Goal: Find specific fact: Find specific fact

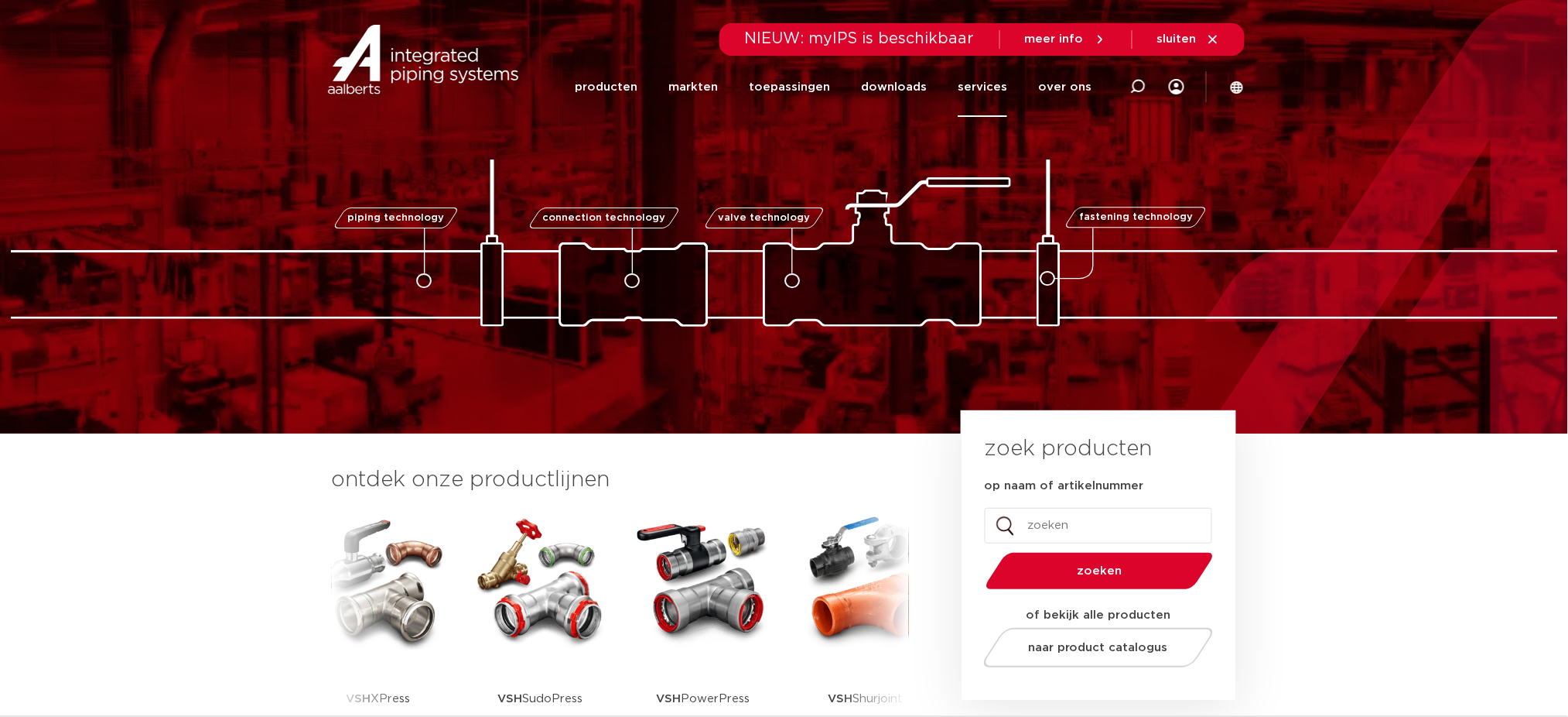
click at [1005, 94] on link "services" at bounding box center [983, 87] width 49 height 59
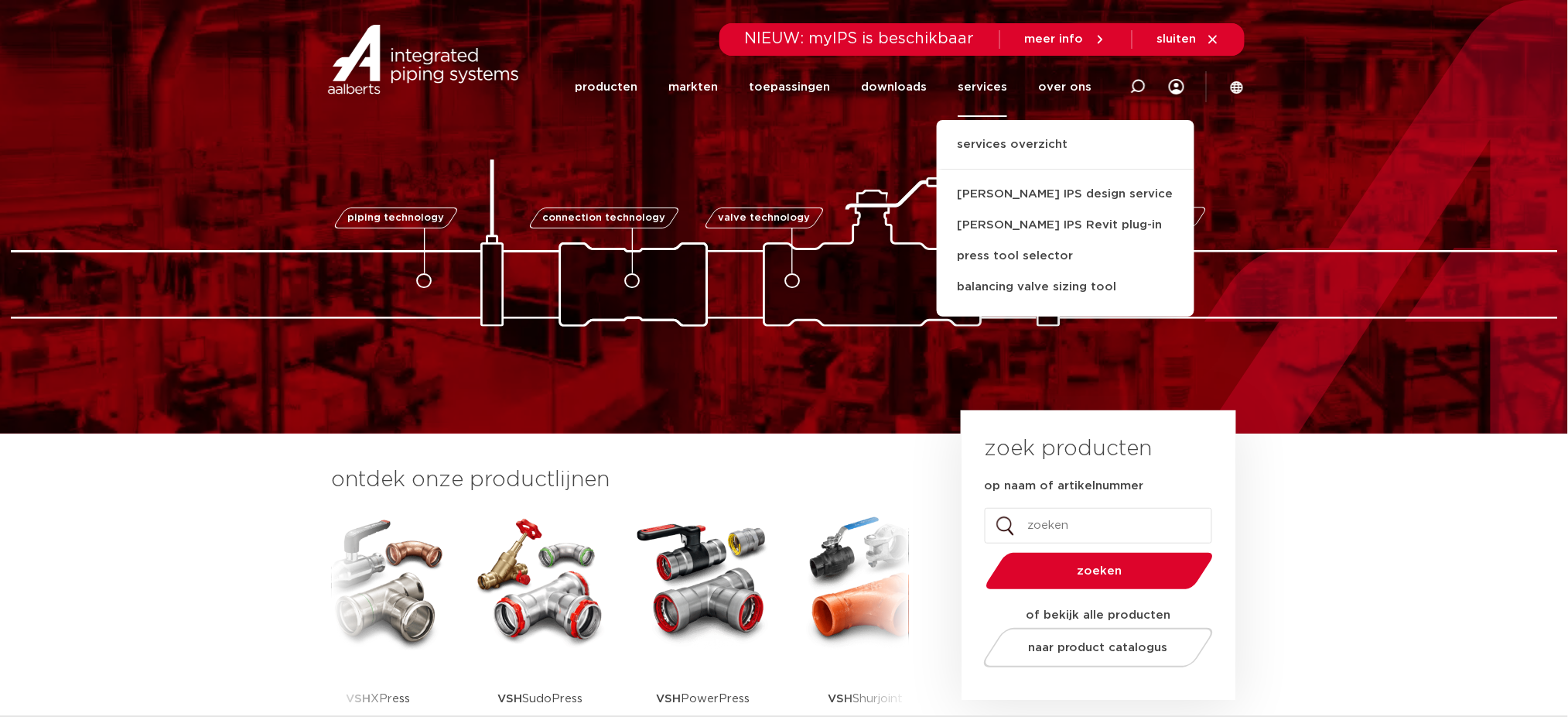
click at [1151, 86] on div at bounding box center [1137, 86] width 62 height 118
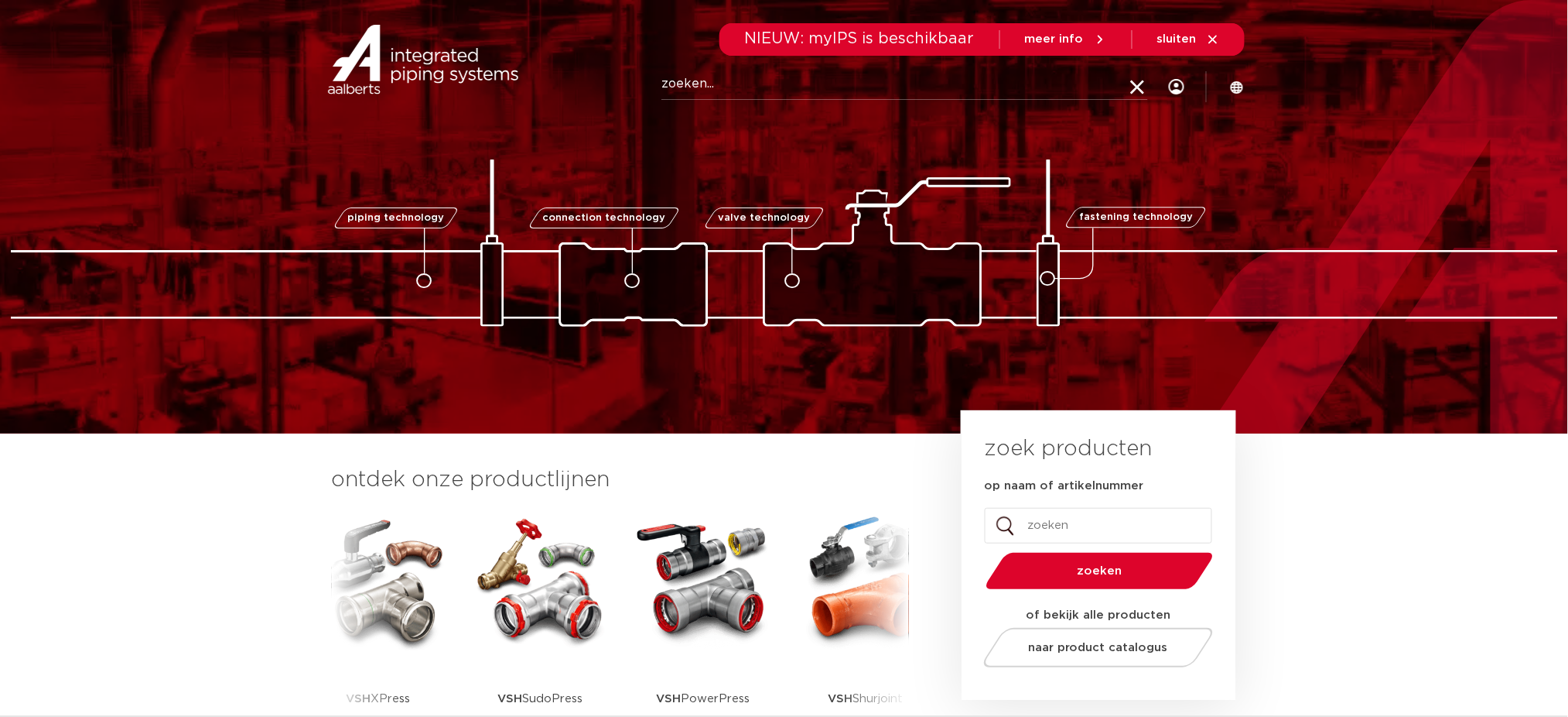
click at [987, 86] on input "Zoeken" at bounding box center [905, 85] width 487 height 31
click at [974, 81] on input "Zoeken" at bounding box center [905, 85] width 487 height 31
paste input "R2736"
type input "R2736"
click button "Zoeken" at bounding box center [0, 0] width 0 height 0
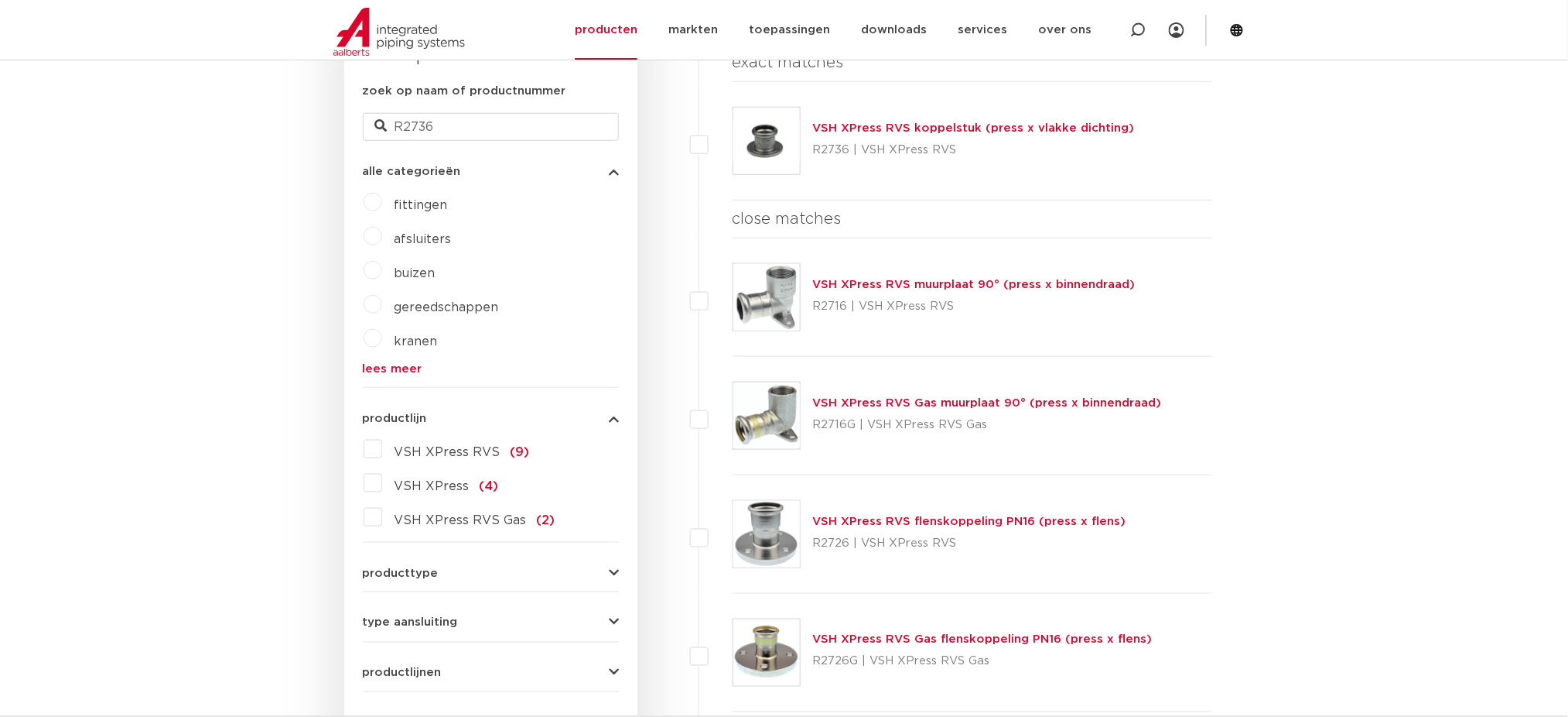
click at [747, 156] on img at bounding box center [767, 141] width 67 height 67
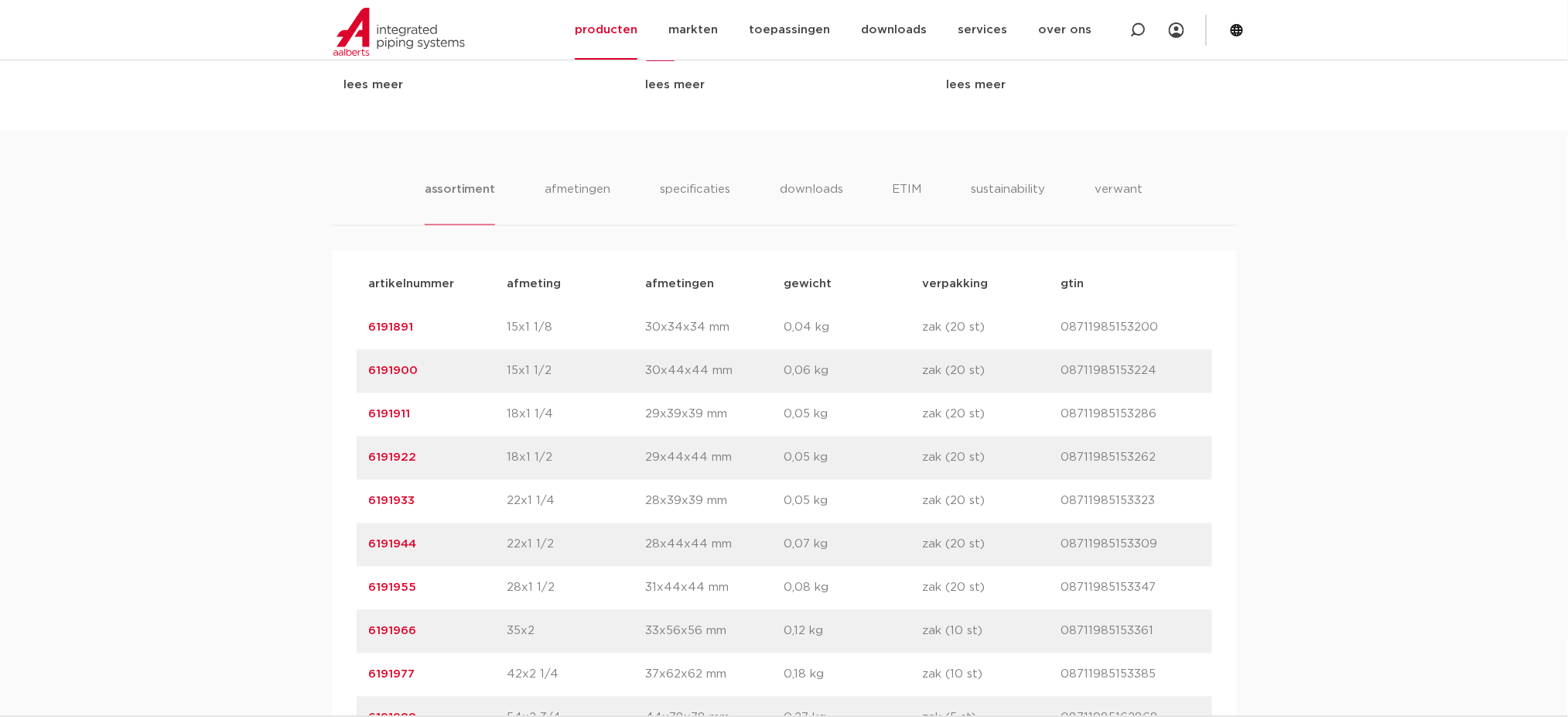
scroll to position [1032, 0]
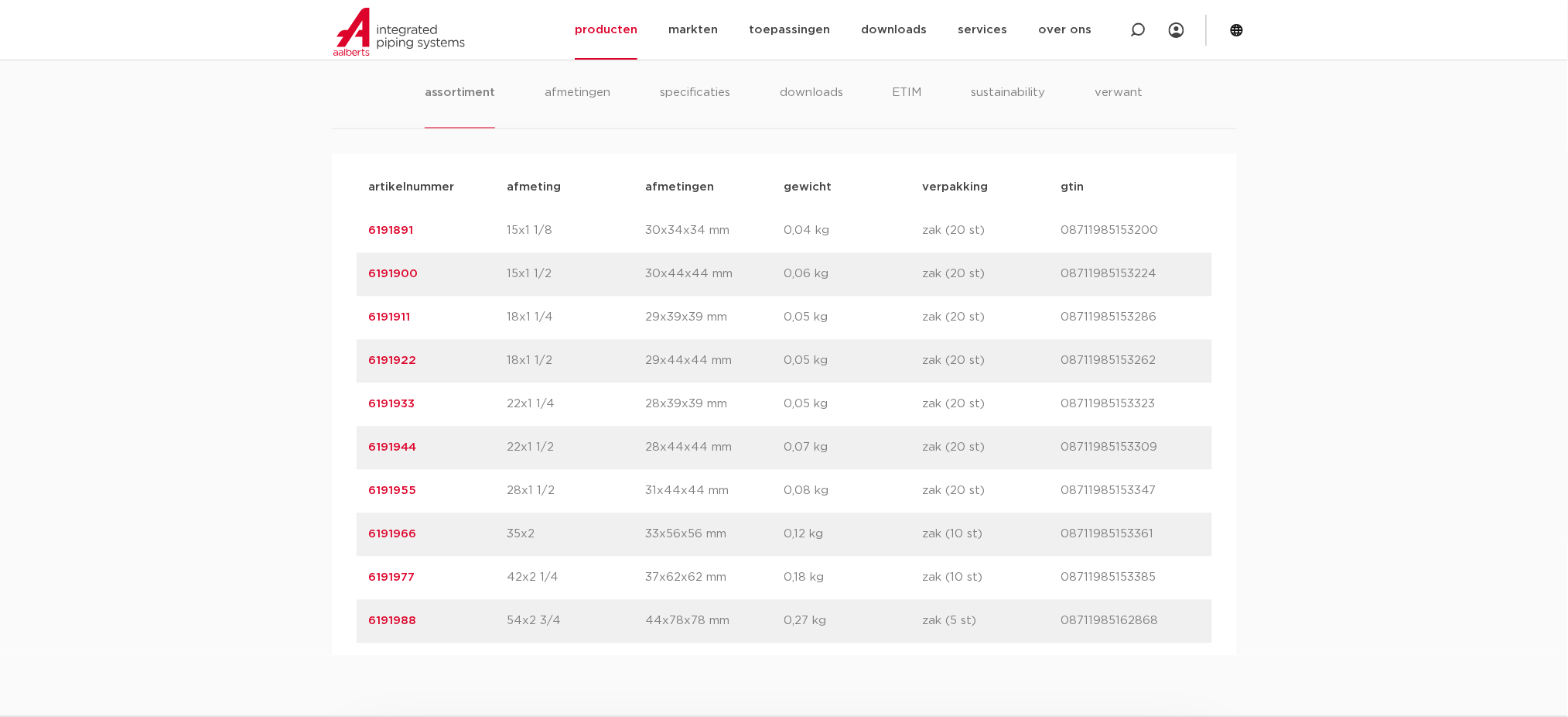
drag, startPoint x: 448, startPoint y: 637, endPoint x: 334, endPoint y: 637, distance: 114.0
click at [334, 637] on div "artikelnummer afmeting afmetingen gewicht verpakking gtin artikelnummer 6191891…" at bounding box center [785, 405] width 906 height 502
copy link "6191988"
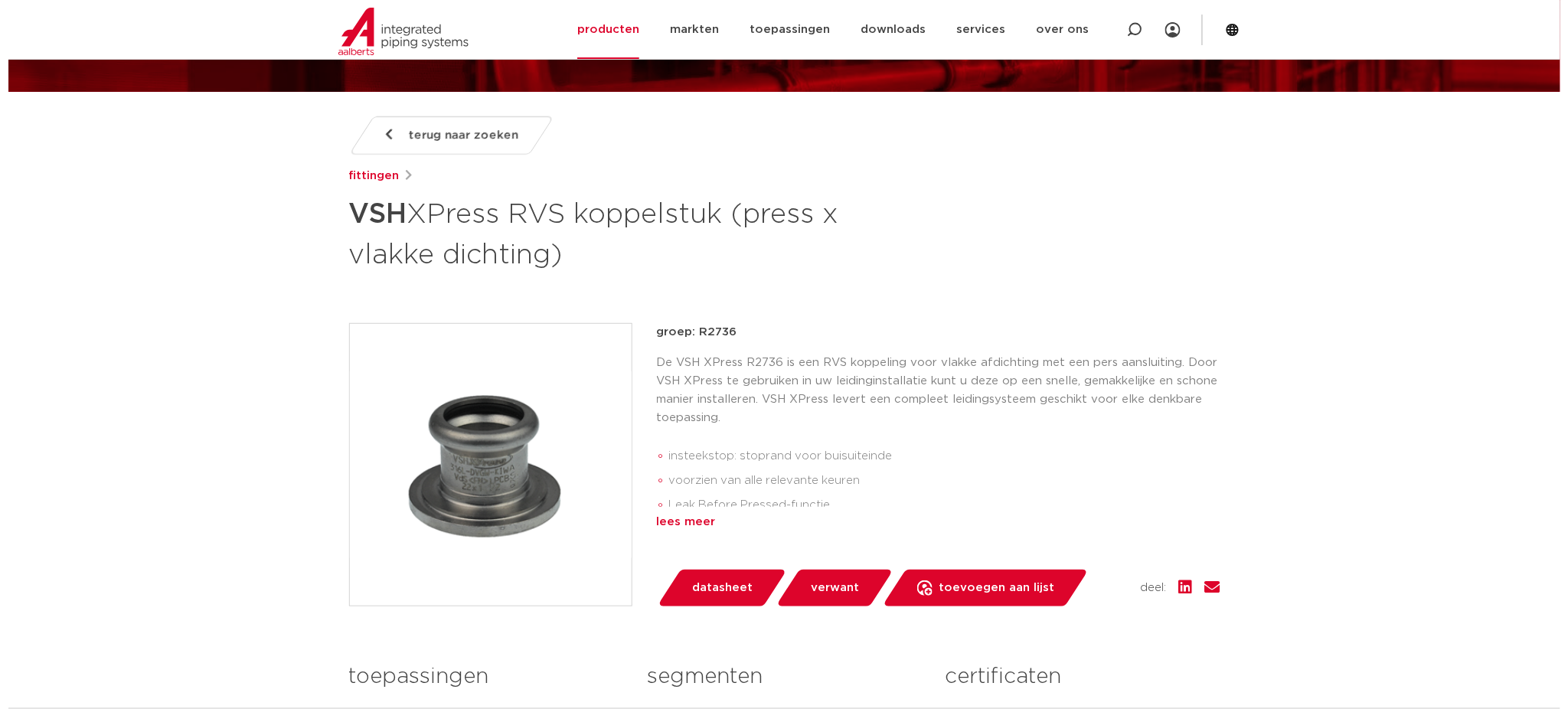
scroll to position [203, 0]
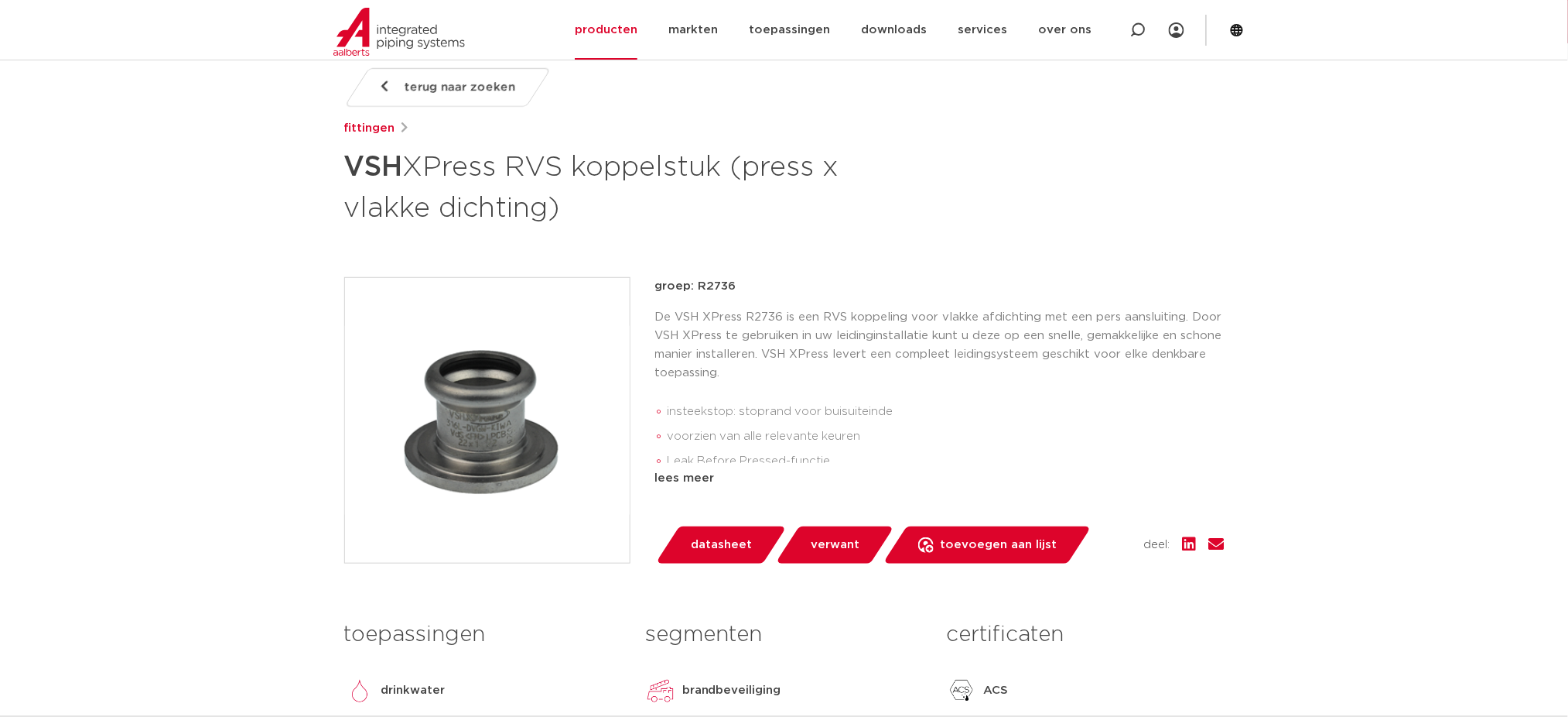
drag, startPoint x: 669, startPoint y: 206, endPoint x: 632, endPoint y: 206, distance: 37.0
click at [656, 206] on h1 "VSH XPress RVS koppelstuk (press x vlakke dichting)" at bounding box center [634, 186] width 581 height 84
click at [1145, 35] on icon at bounding box center [1138, 30] width 16 height 16
click at [1247, 35] on section "Zoeken NIEUW: myIPS is beschikbaar meer info sluiten producten markten toepassi…" at bounding box center [784, 30] width 1568 height 59
click at [1238, 35] on icon at bounding box center [1237, 30] width 12 height 12
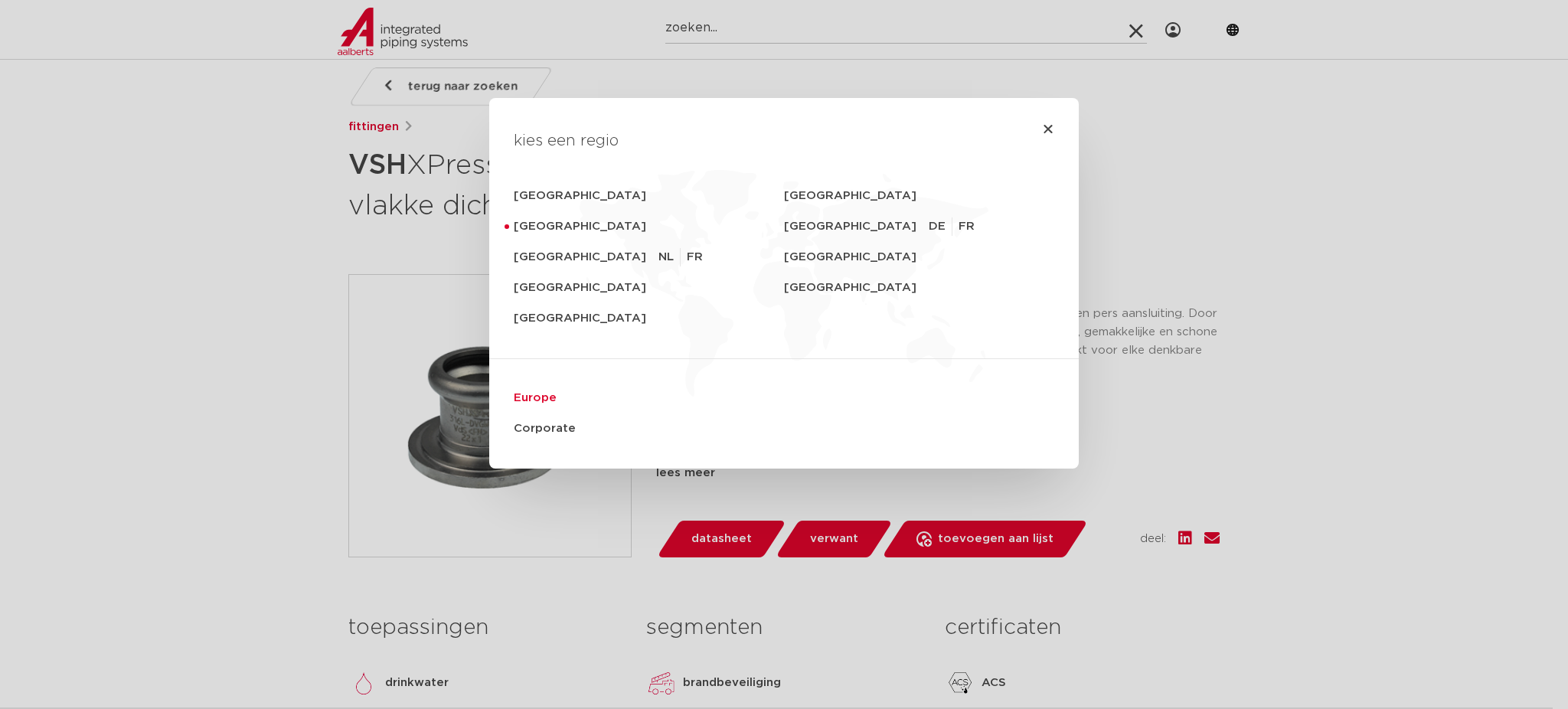
click at [540, 394] on link "Europe" at bounding box center [784, 398] width 541 height 31
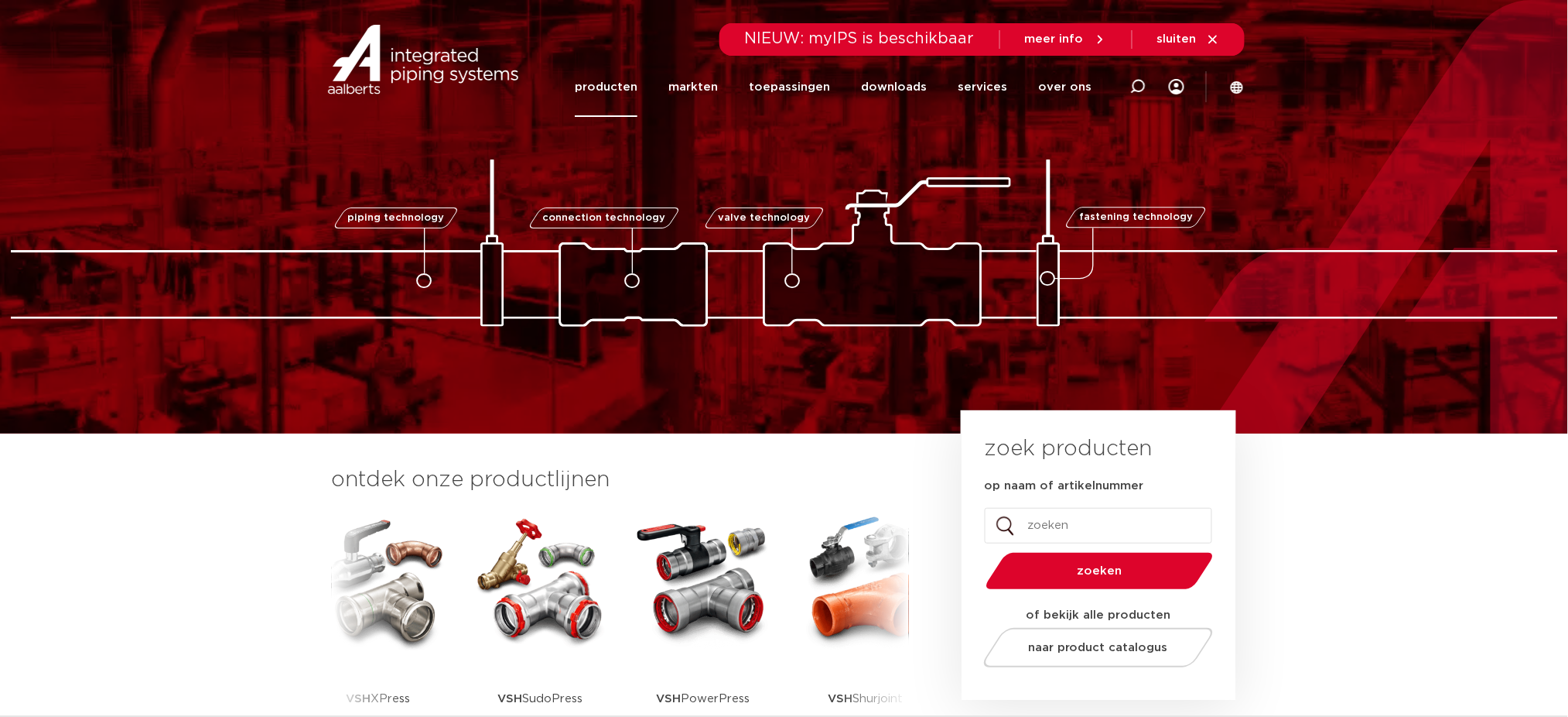
click at [616, 82] on link "producten" at bounding box center [606, 87] width 62 height 59
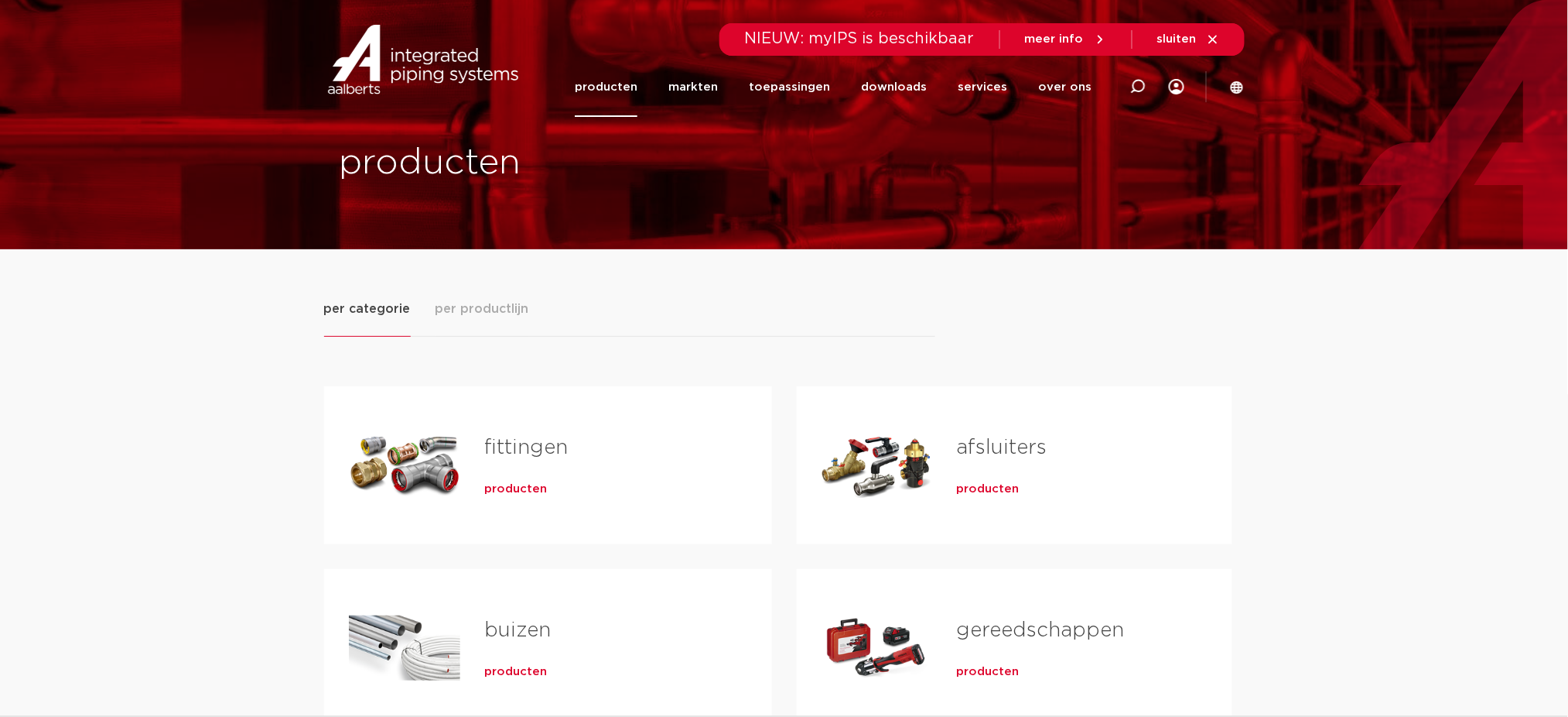
click at [1147, 81] on div at bounding box center [1137, 86] width 62 height 118
click at [1035, 86] on input "Zoeken" at bounding box center [905, 85] width 487 height 31
click at [520, 488] on span "producten" at bounding box center [516, 489] width 62 height 16
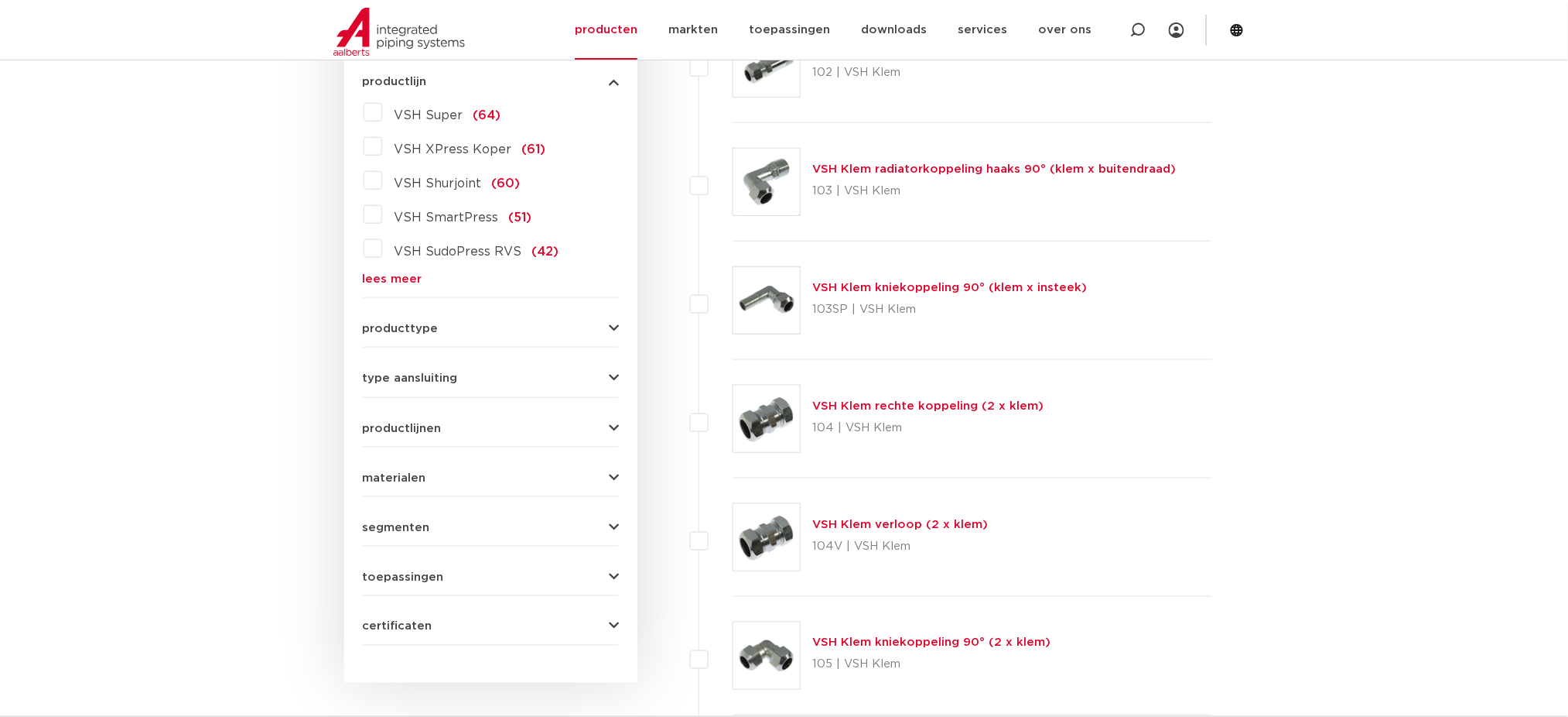
click at [463, 257] on span "VSH SudoPress RVS" at bounding box center [458, 251] width 127 height 12
click at [0, 0] on input "VSH SudoPress RVS (42)" at bounding box center [0, 0] width 0 height 0
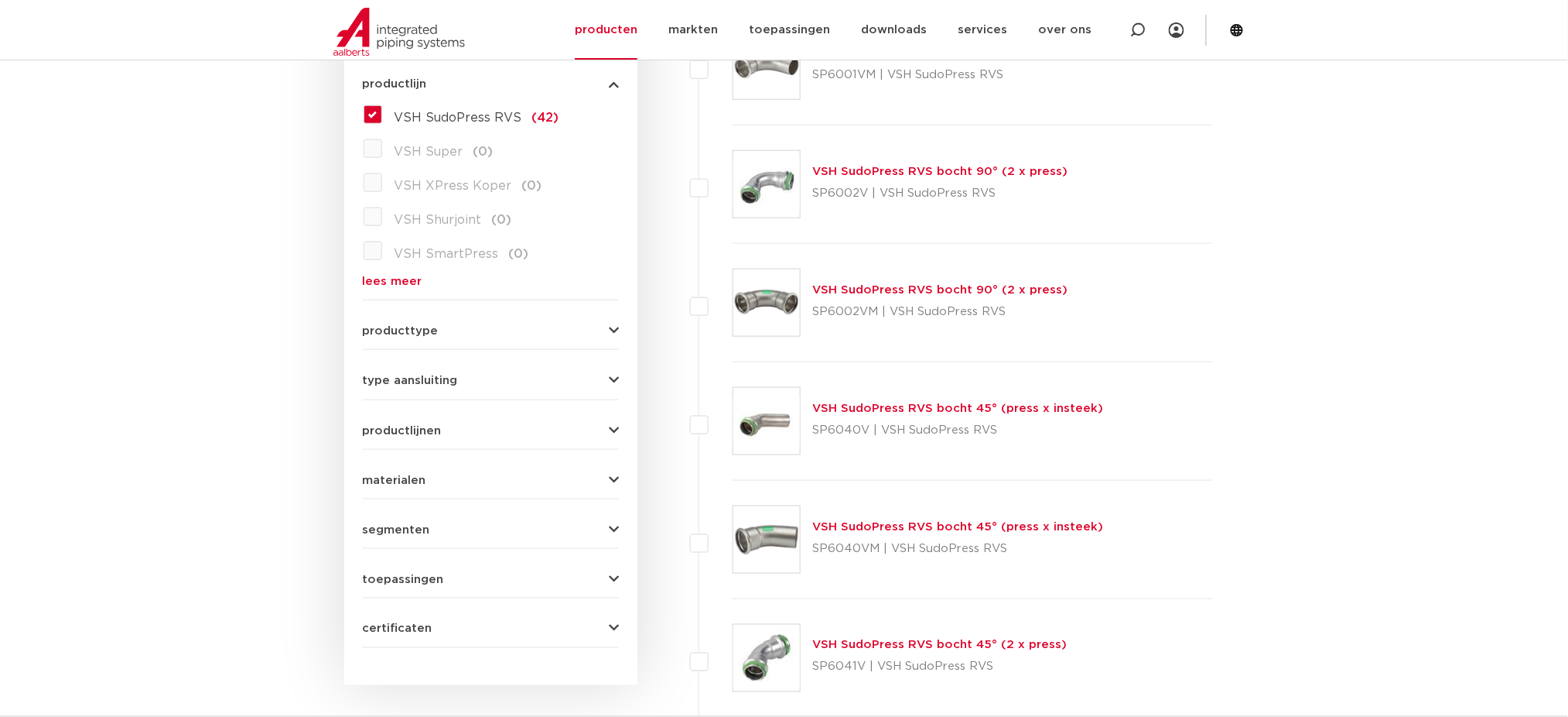
scroll to position [449, 0]
click at [764, 301] on img at bounding box center [767, 300] width 67 height 67
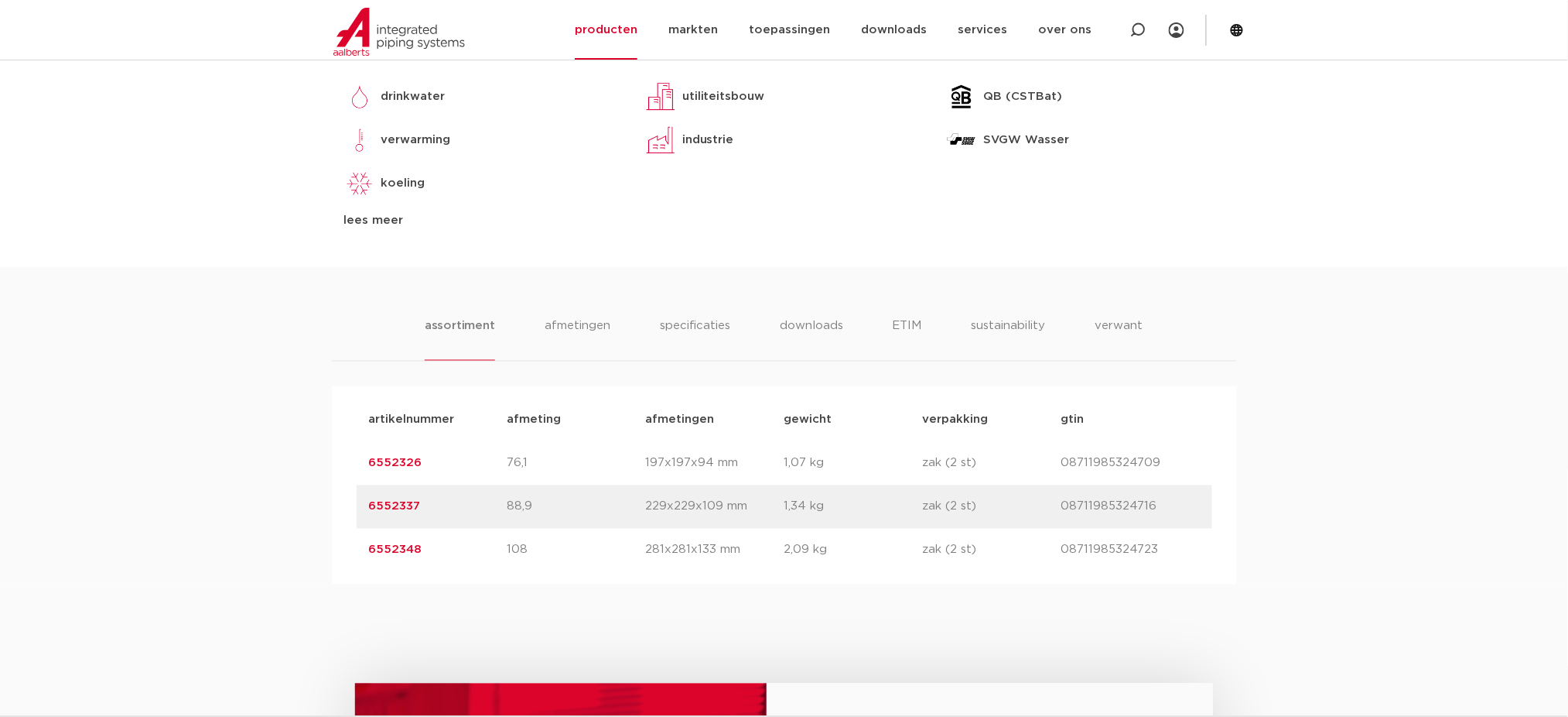
scroll to position [929, 0]
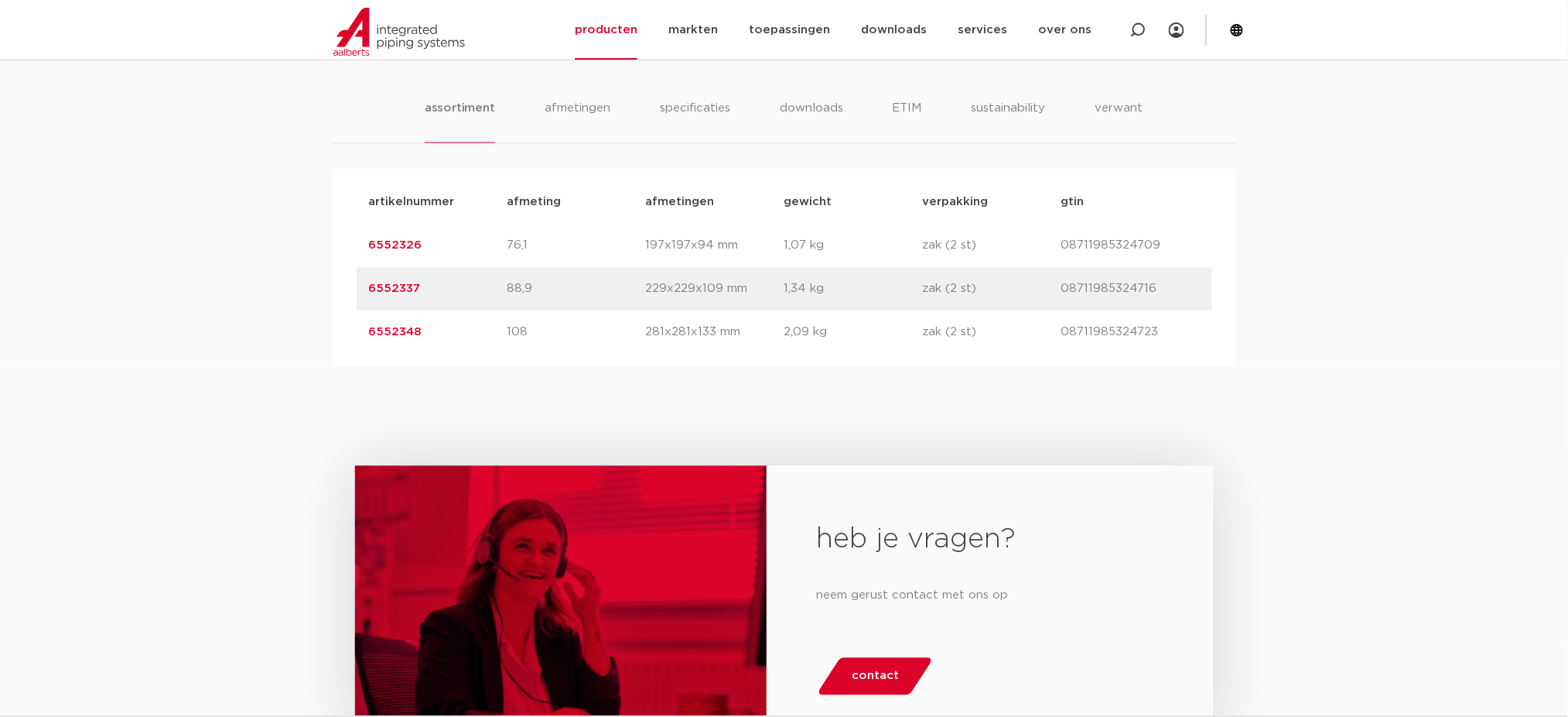
drag, startPoint x: 430, startPoint y: 283, endPoint x: 273, endPoint y: 283, distance: 157.0
click at [273, 283] on div "assortiment afmetingen specificaties downloads ETIM sustainability verwant asso…" at bounding box center [784, 208] width 1568 height 317
drag, startPoint x: 846, startPoint y: 294, endPoint x: 830, endPoint y: 284, distance: 18.9
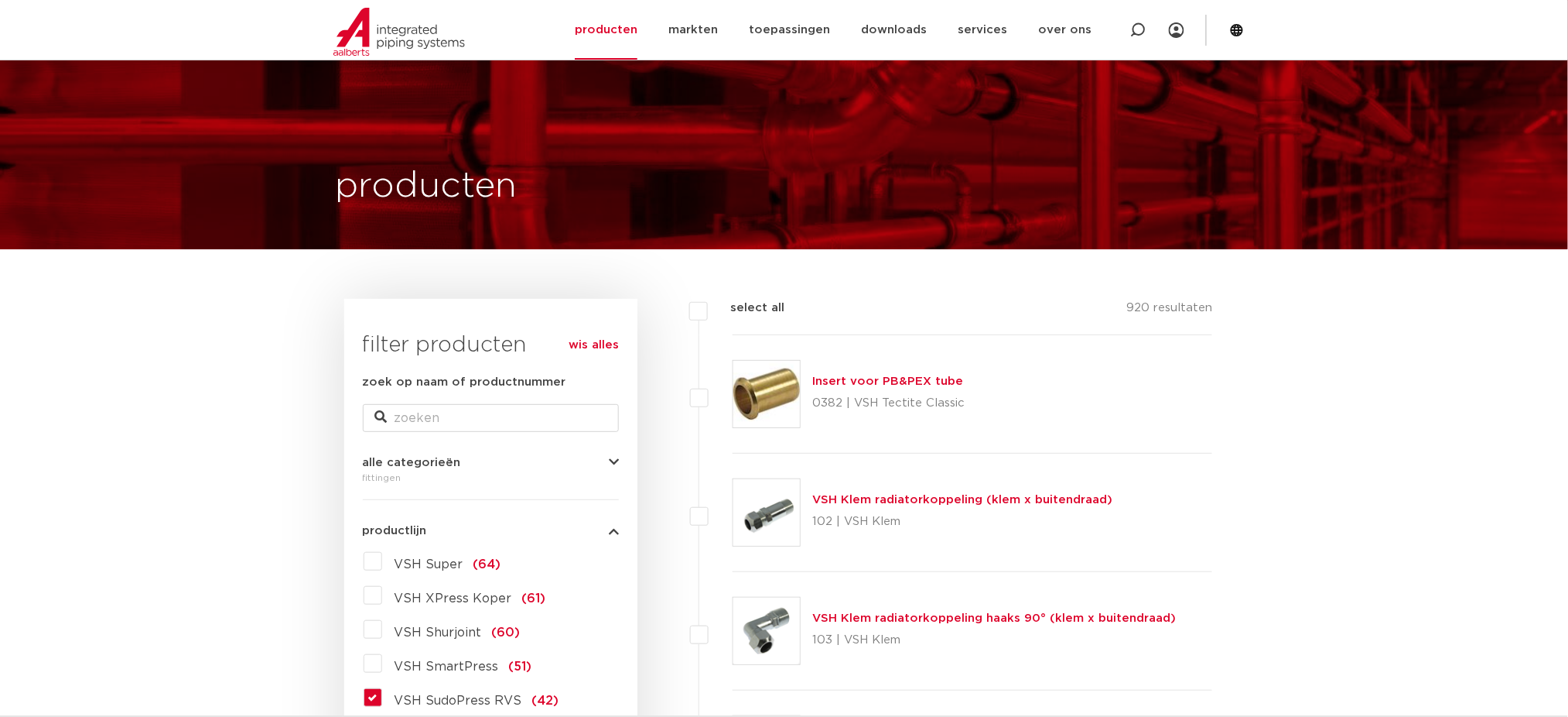
drag, startPoint x: 545, startPoint y: 421, endPoint x: 562, endPoint y: -27, distance: 448.3
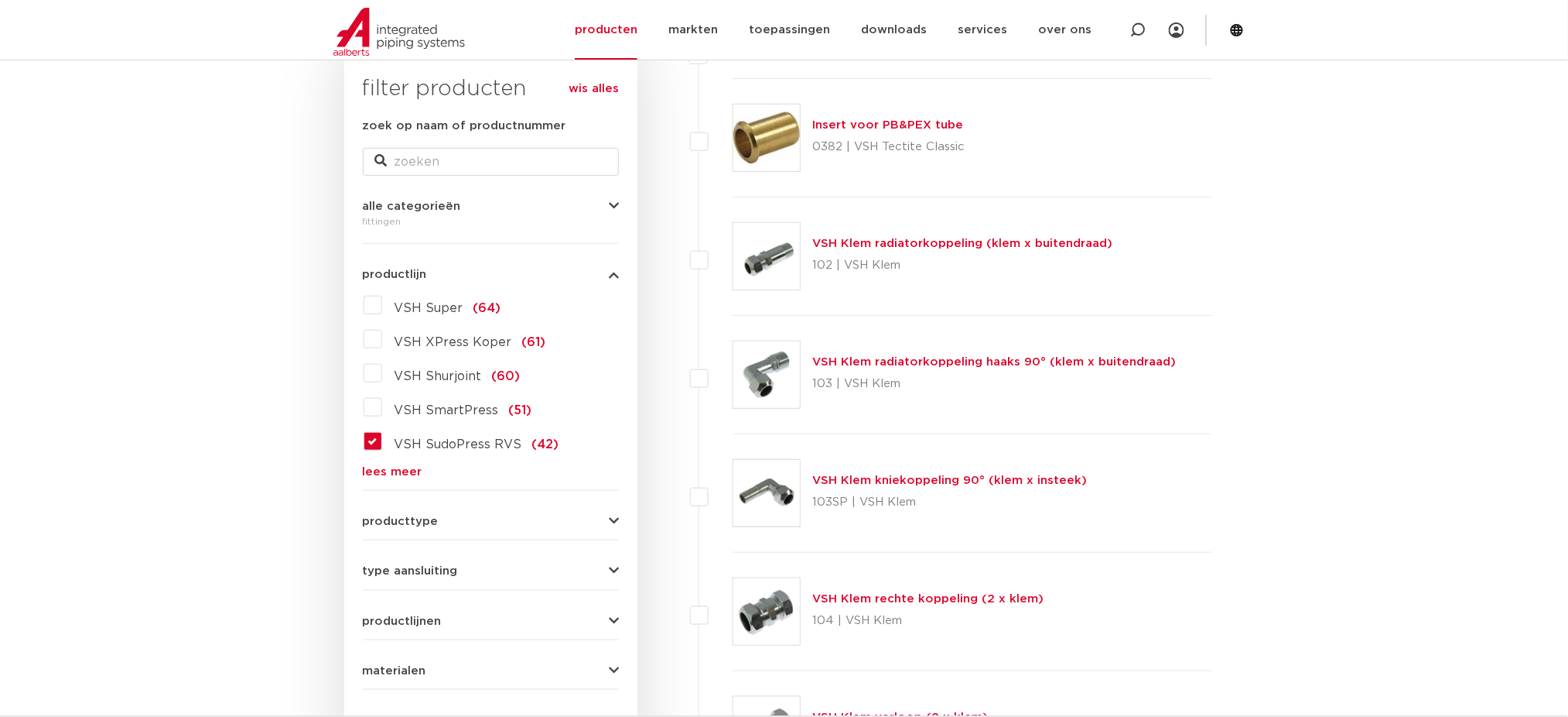
scroll to position [310, 0]
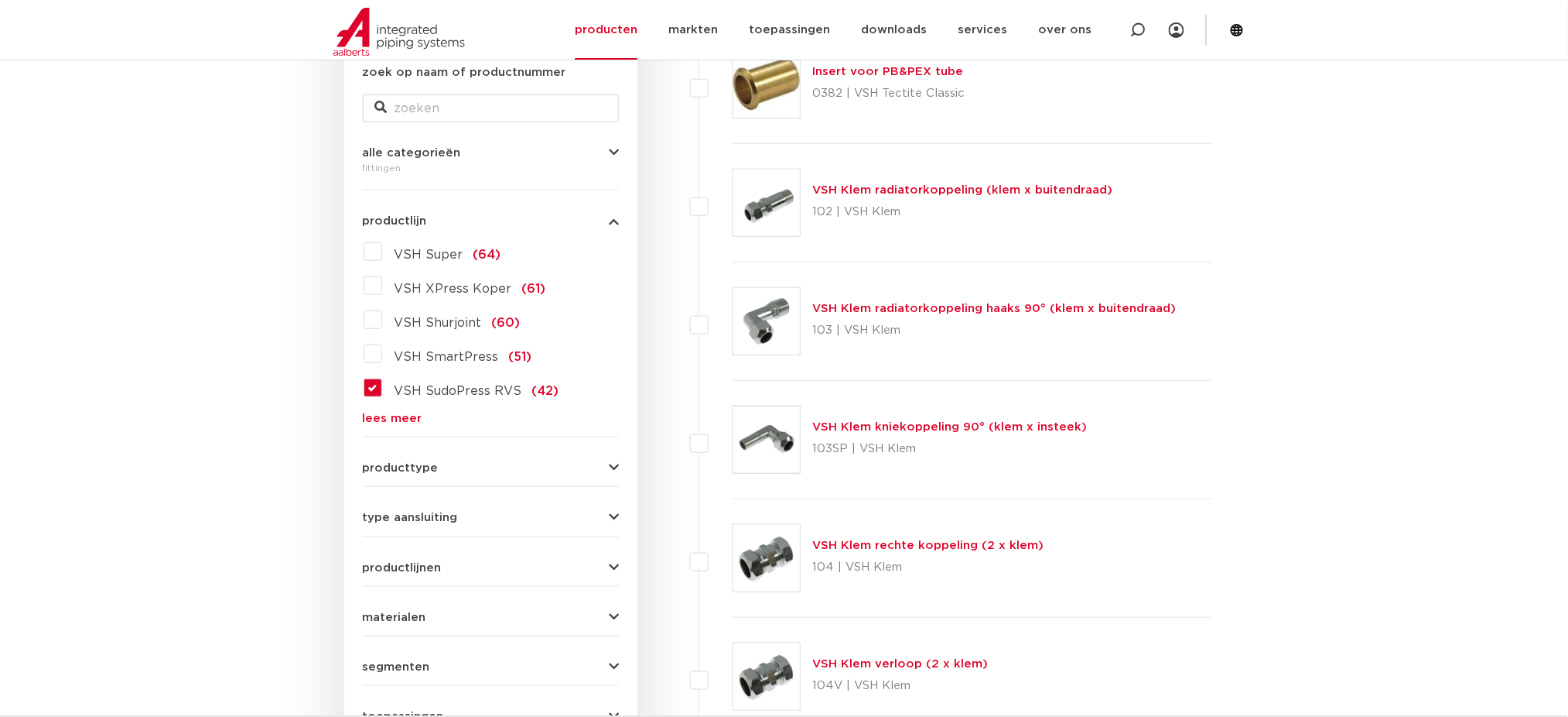
click at [429, 400] on label "VSH SudoPress RVS (42)" at bounding box center [471, 388] width 178 height 25
click at [0, 0] on input "VSH SudoPress RVS (42)" at bounding box center [0, 0] width 0 height 0
click at [400, 427] on form "zoek op naam of productnummer alle categorieën fittingen fittingen afsluiters b…" at bounding box center [491, 423] width 256 height 721
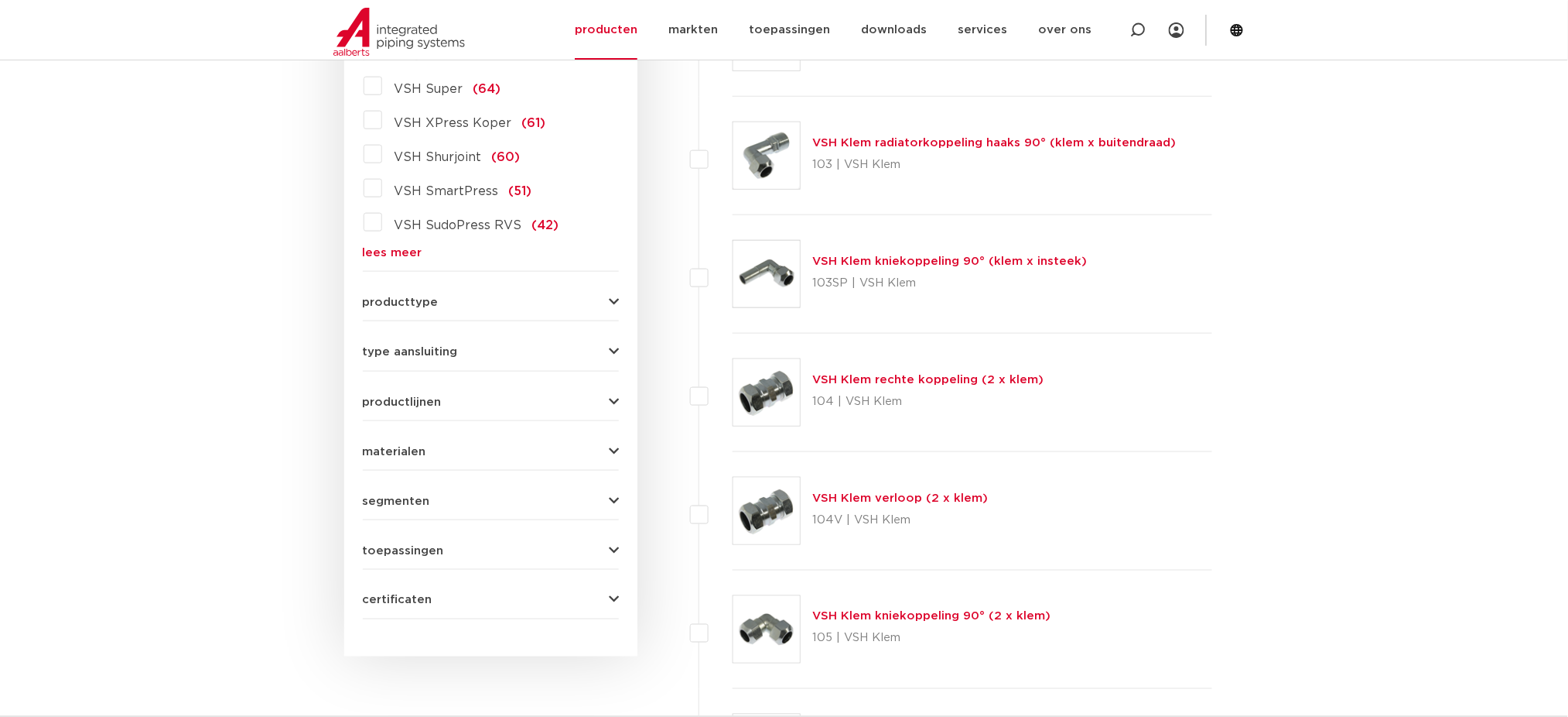
scroll to position [516, 0]
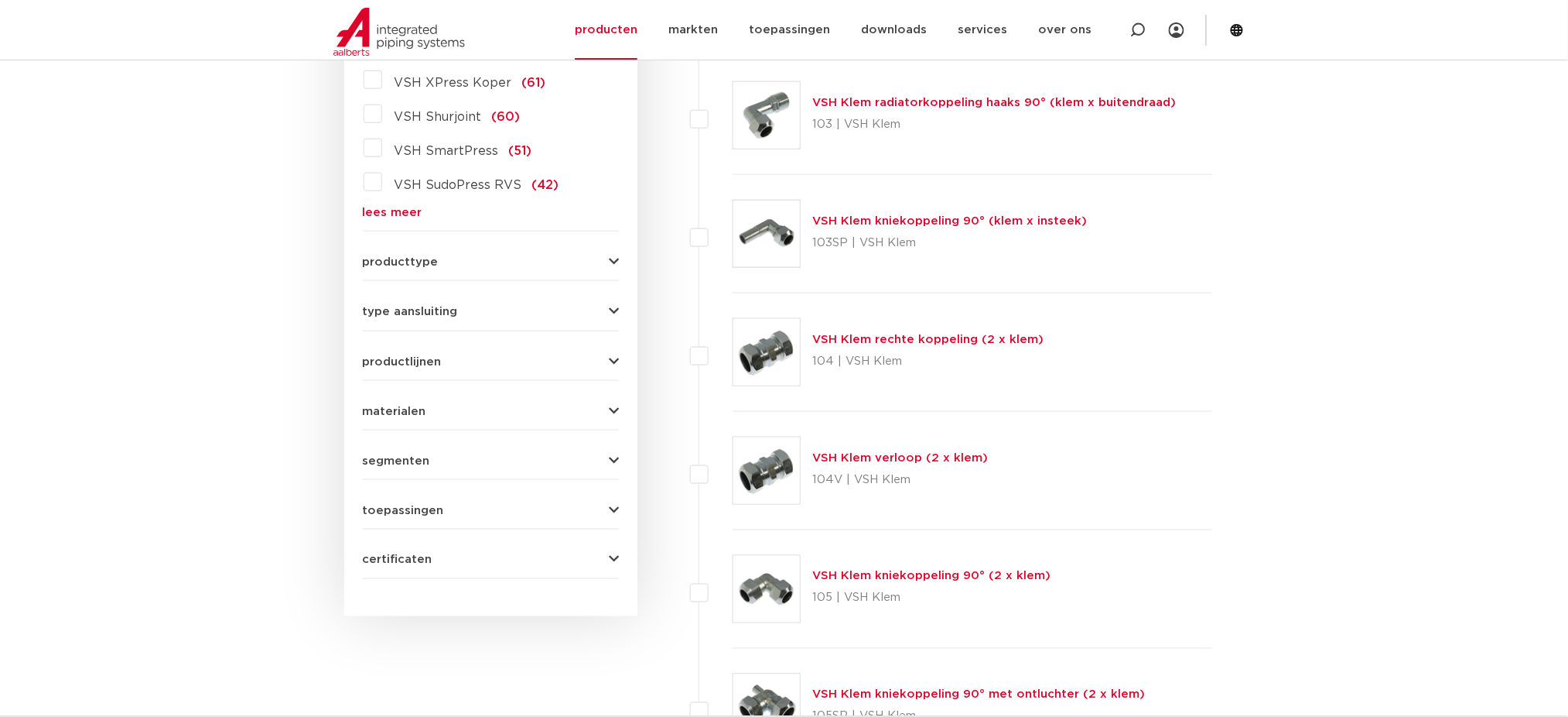
click at [406, 218] on link "lees meer" at bounding box center [491, 212] width 256 height 12
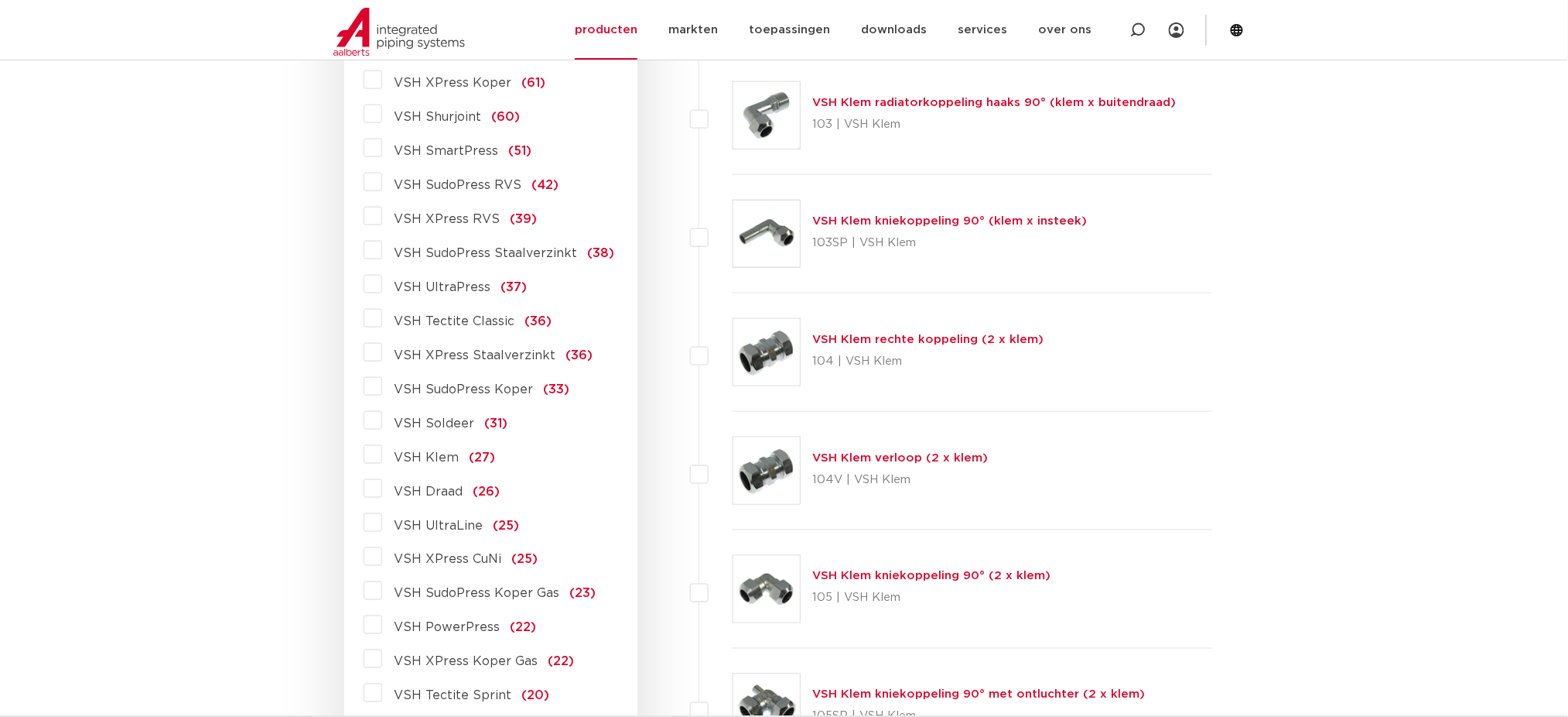
click at [428, 216] on span "VSH XPress RVS" at bounding box center [447, 219] width 106 height 12
click at [0, 0] on input "VSH XPress RVS (39)" at bounding box center [0, 0] width 0 height 0
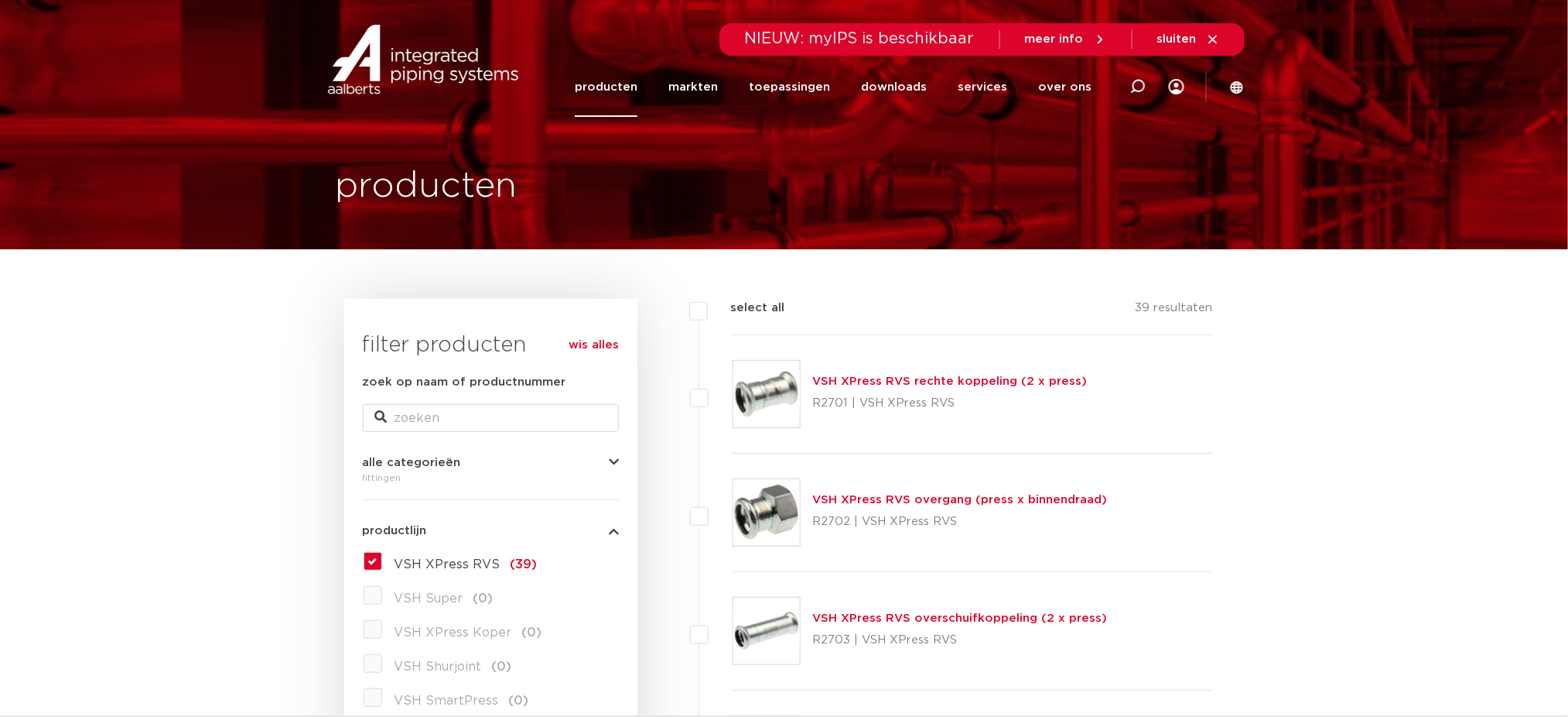
click at [777, 364] on img at bounding box center [767, 394] width 67 height 67
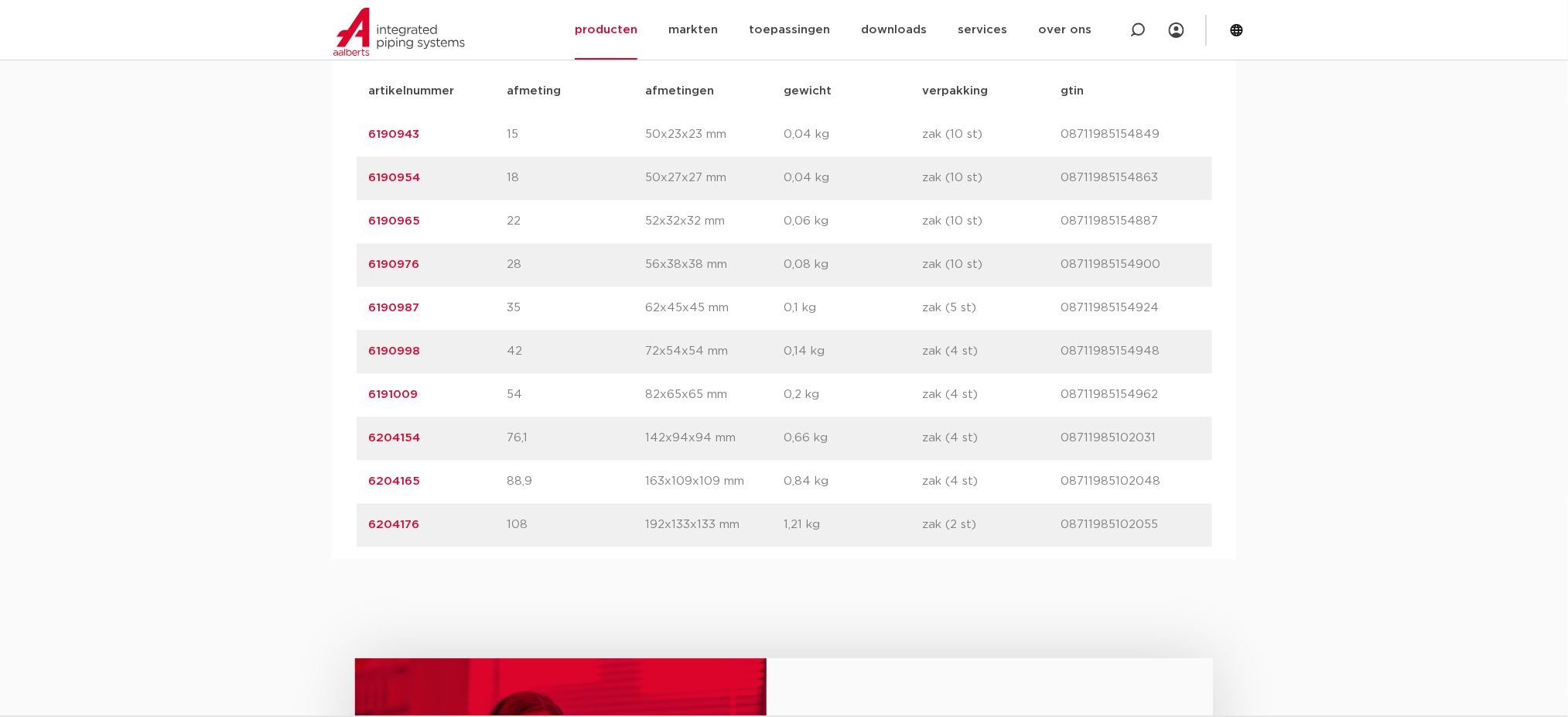
scroll to position [1032, 0]
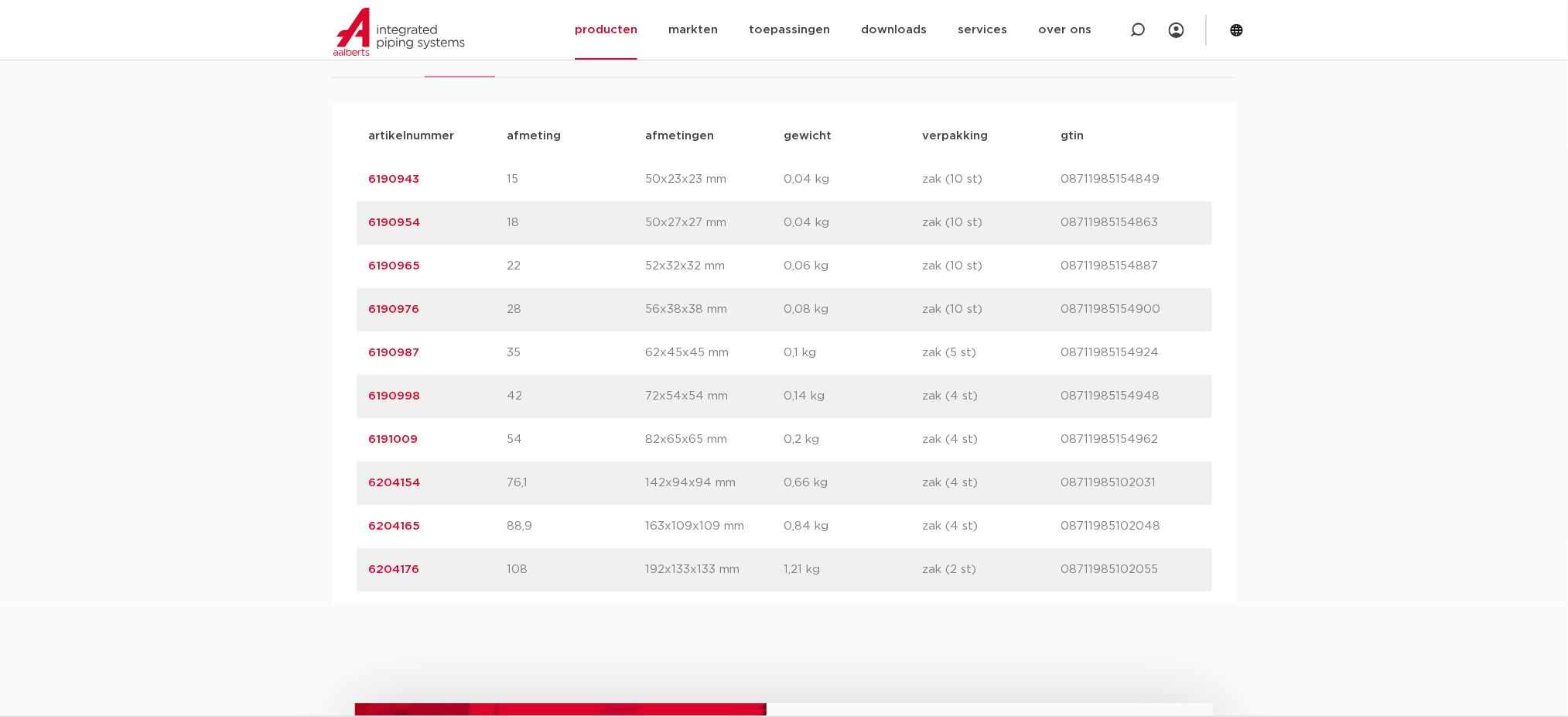
drag, startPoint x: 451, startPoint y: 305, endPoint x: 306, endPoint y: 304, distance: 145.0
click at [306, 304] on div "assortiment [GEOGRAPHIC_DATA] specificaties downloads ETIM sustainability verwa…" at bounding box center [784, 294] width 1568 height 621
copy link "6190976"
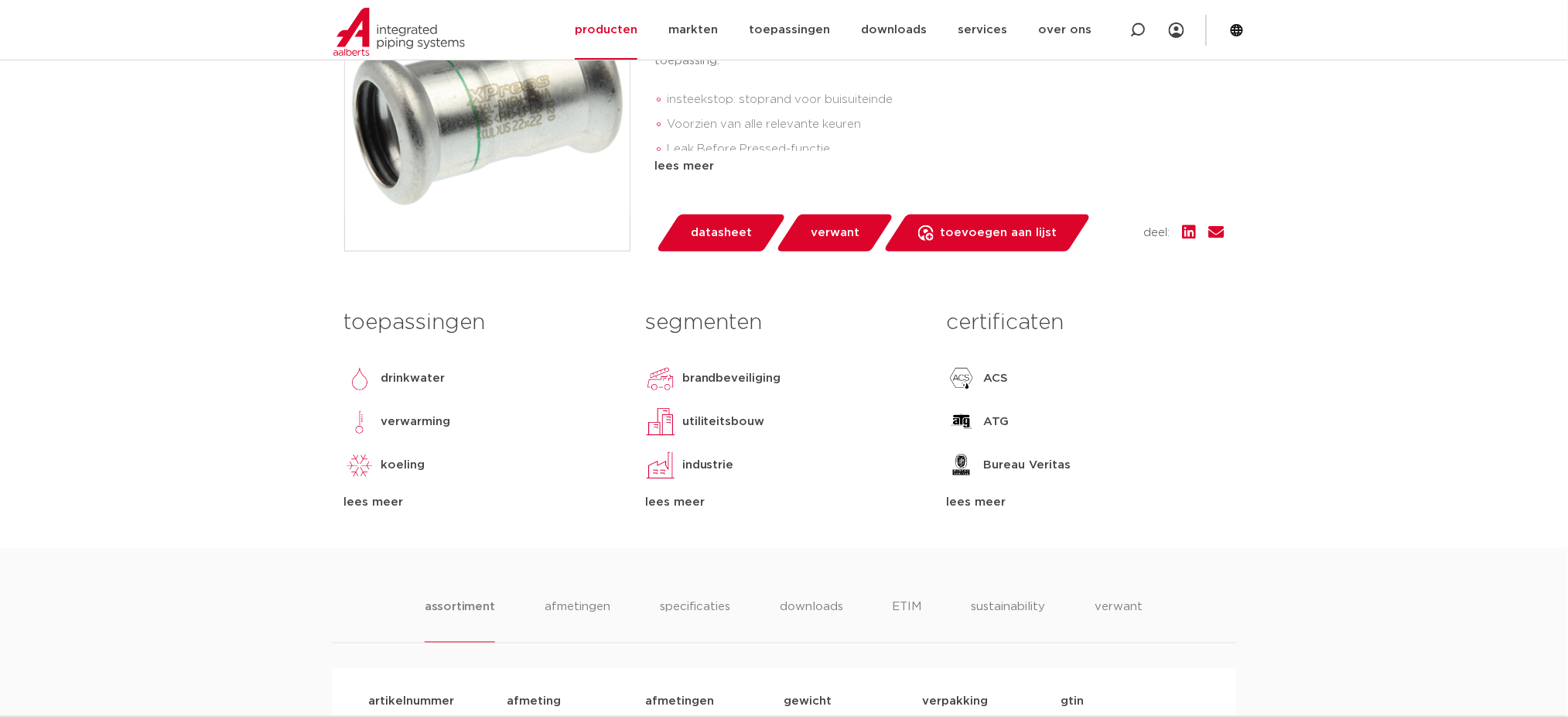
scroll to position [413, 0]
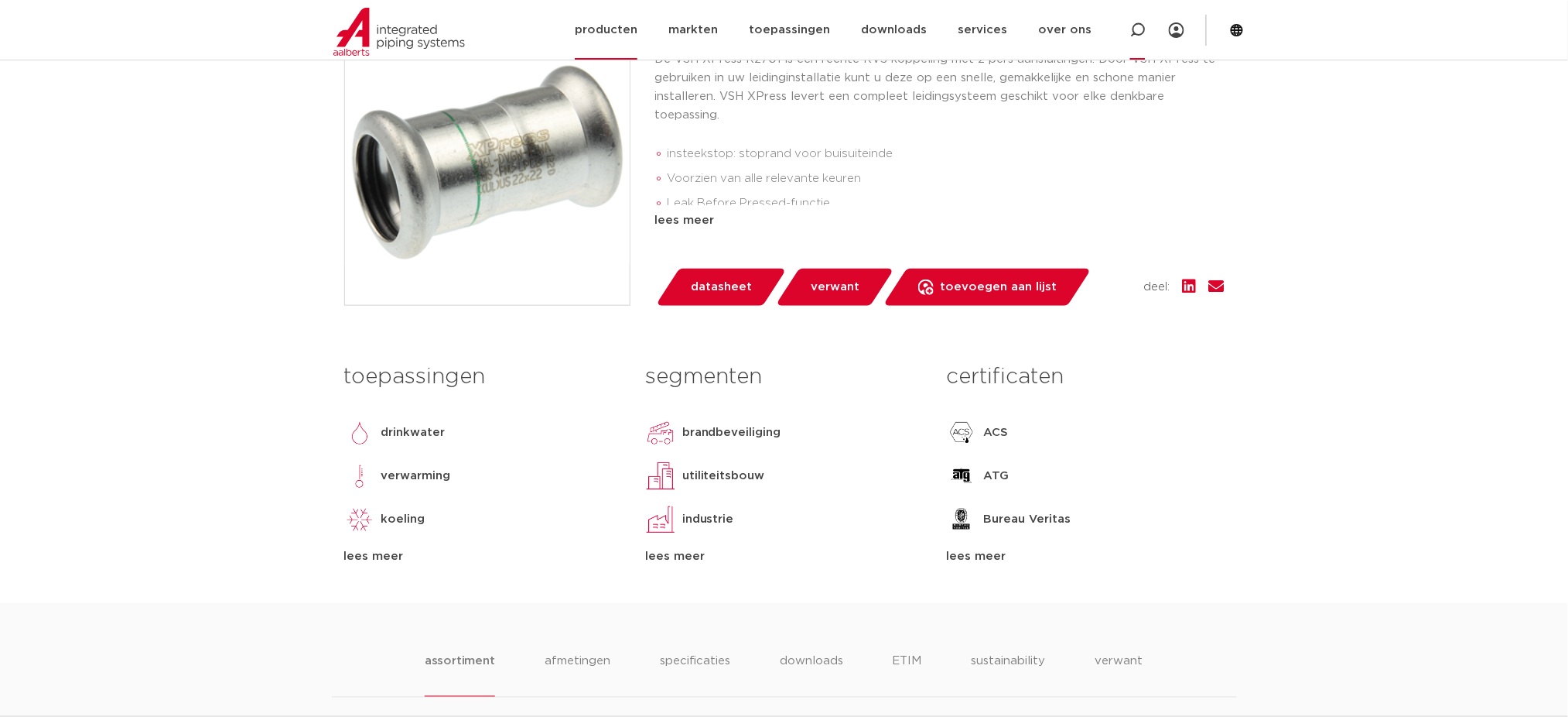
click at [1141, 22] on icon at bounding box center [1138, 30] width 16 height 16
type input "r2764"
click button "Zoeken" at bounding box center [0, 0] width 0 height 0
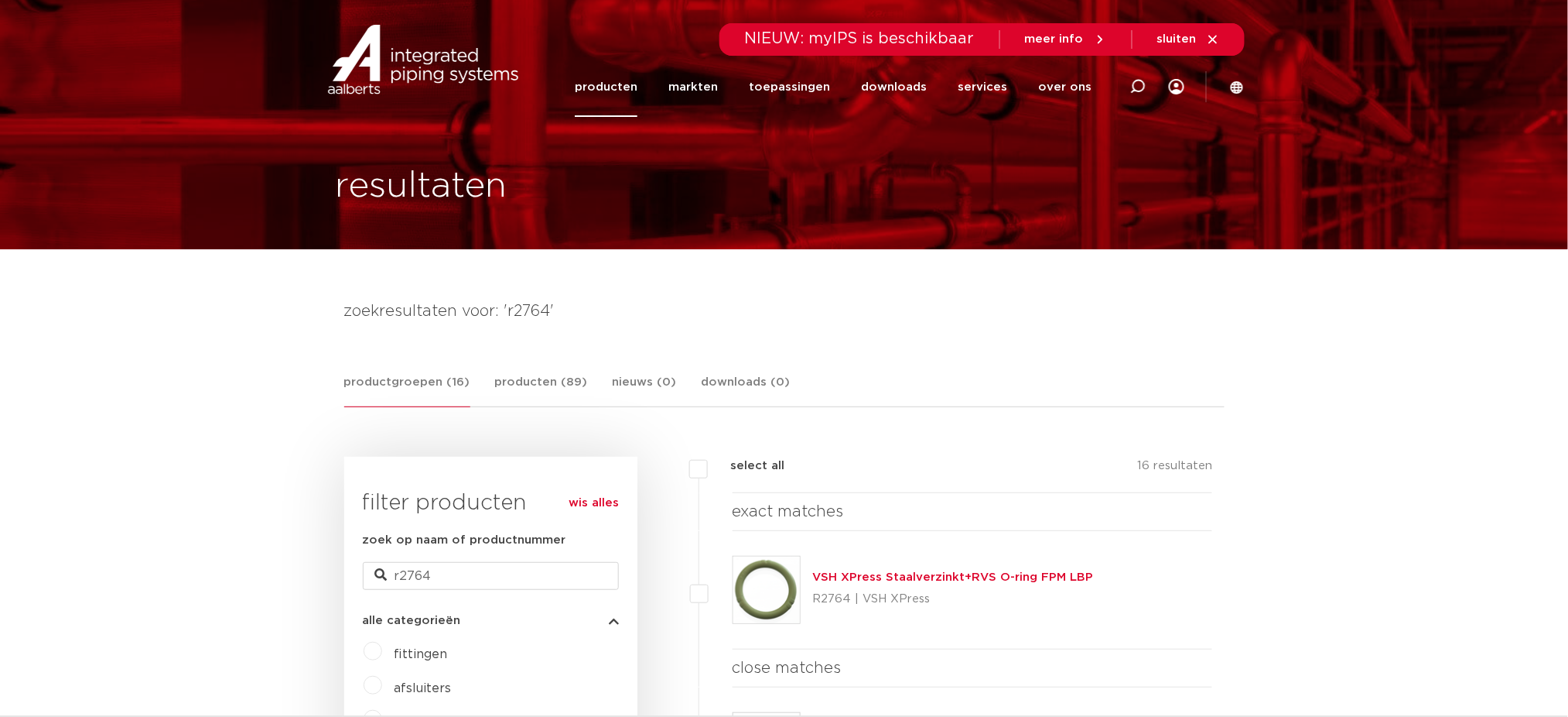
click at [1146, 86] on div at bounding box center [1137, 86] width 62 height 118
paste input "R2736"
type input "R2736"
click button "Zoeken" at bounding box center [0, 0] width 0 height 0
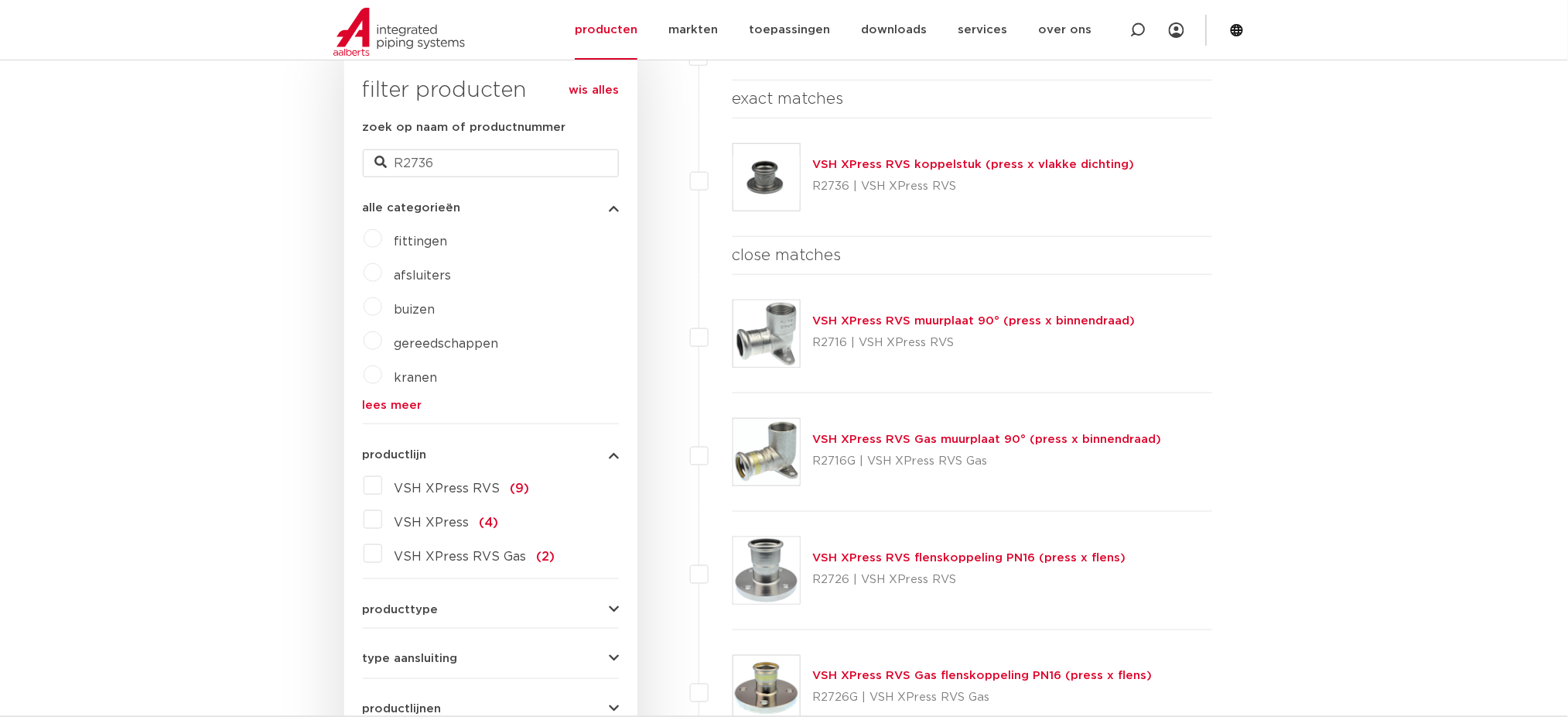
click at [748, 173] on img at bounding box center [767, 177] width 67 height 67
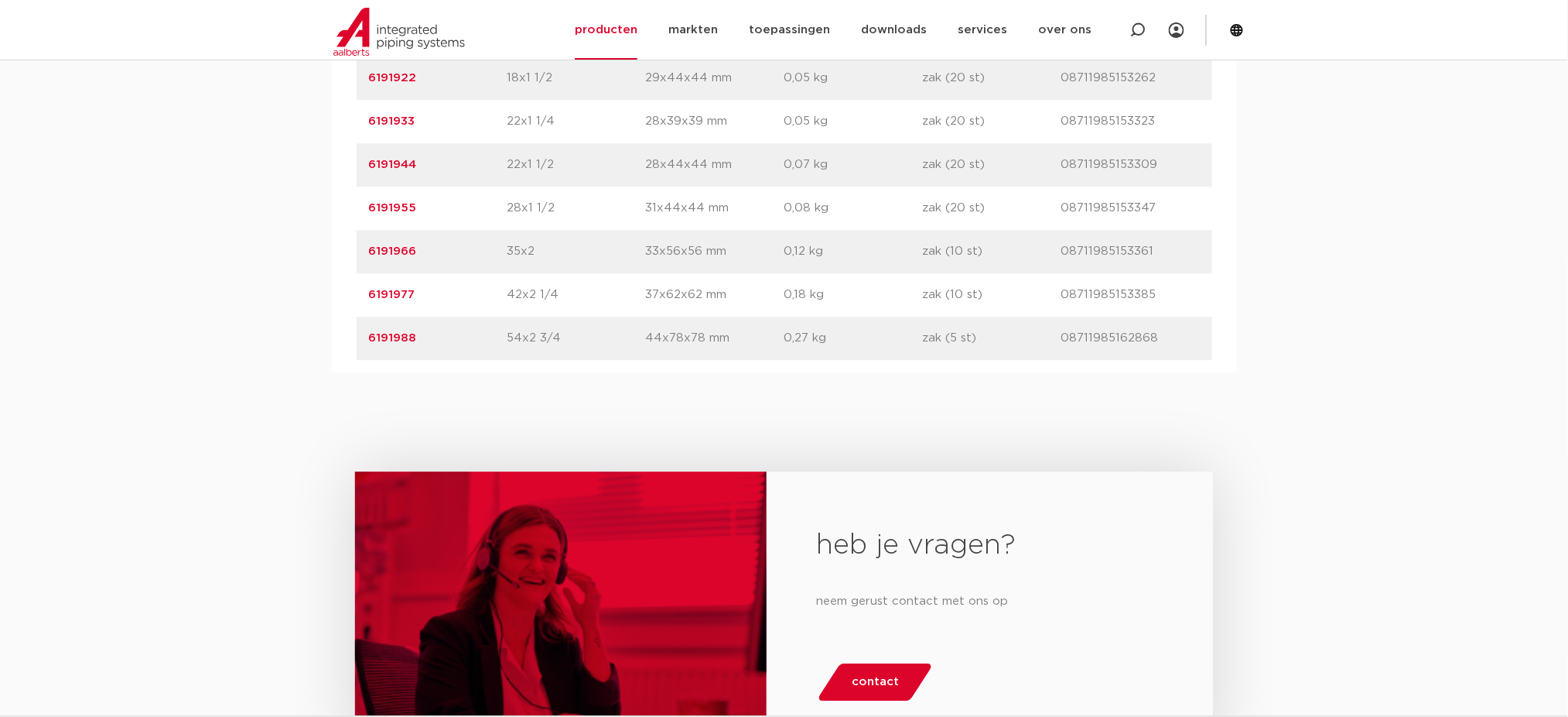
scroll to position [1342, 0]
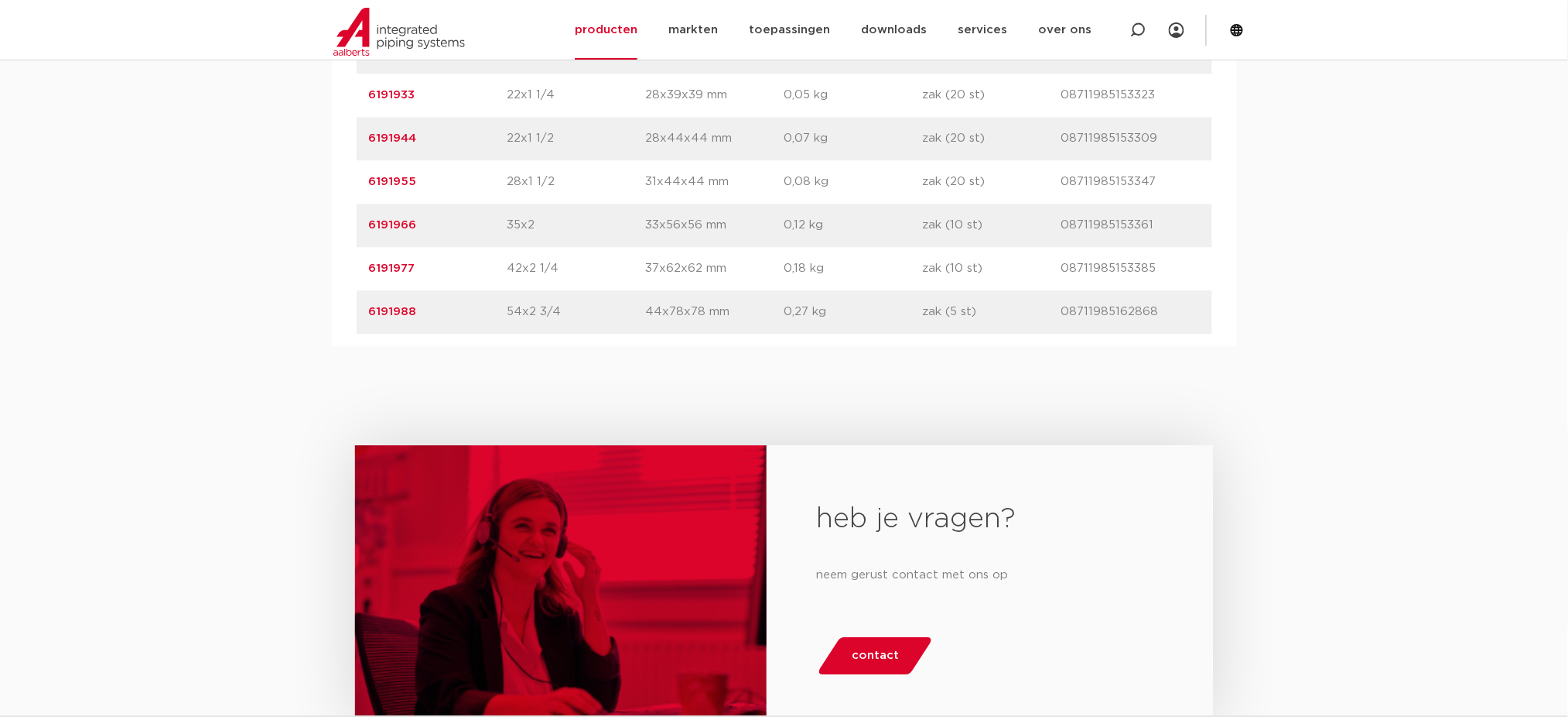
drag, startPoint x: 416, startPoint y: 310, endPoint x: 209, endPoint y: 311, distance: 207.0
click at [209, 311] on div "assortiment [GEOGRAPHIC_DATA] specificaties downloads ETIM sustainability verwa…" at bounding box center [784, 35] width 1568 height 621
